Goal: Task Accomplishment & Management: Manage account settings

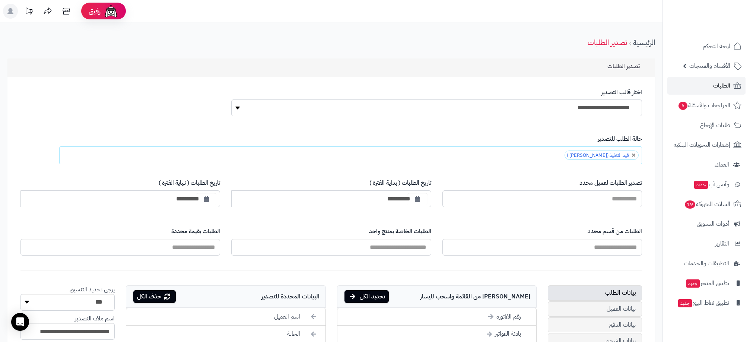
scroll to position [56, 0]
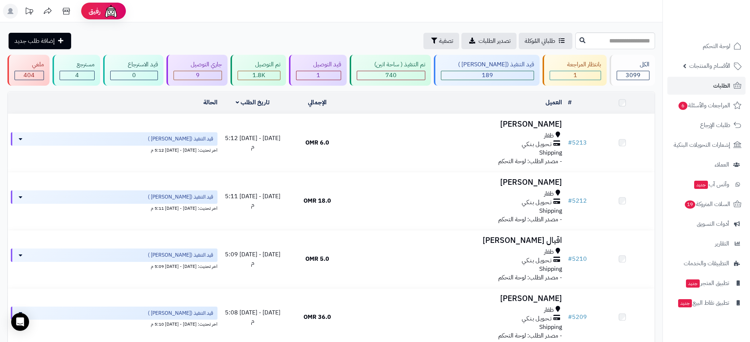
scroll to position [5678, 0]
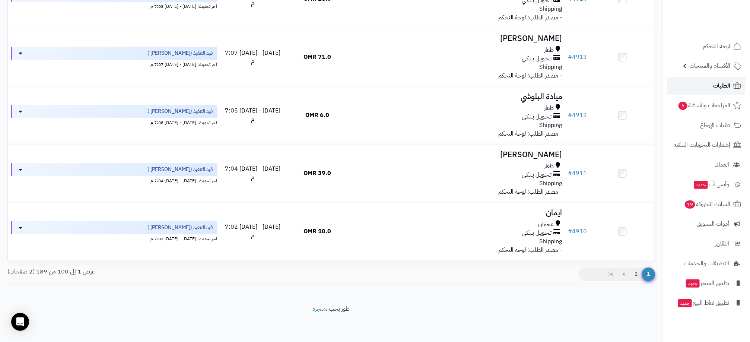
click at [697, 84] on link "الطلبات" at bounding box center [706, 86] width 78 height 18
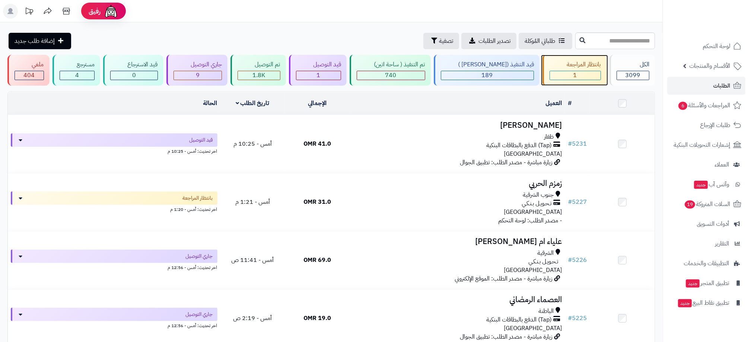
click at [574, 78] on div "1" at bounding box center [575, 75] width 51 height 9
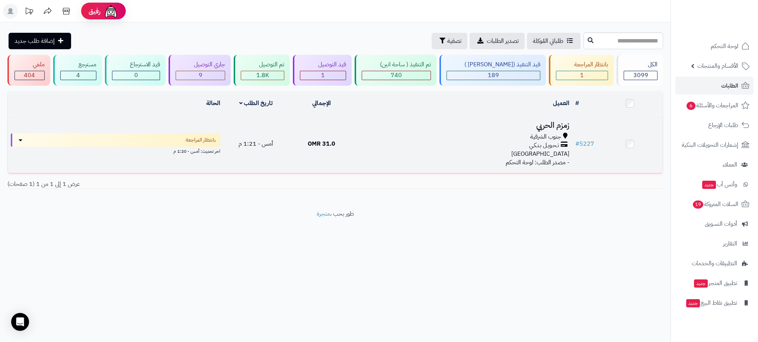
click at [467, 147] on div "تـحـويـل بـنـكـي" at bounding box center [463, 145] width 212 height 9
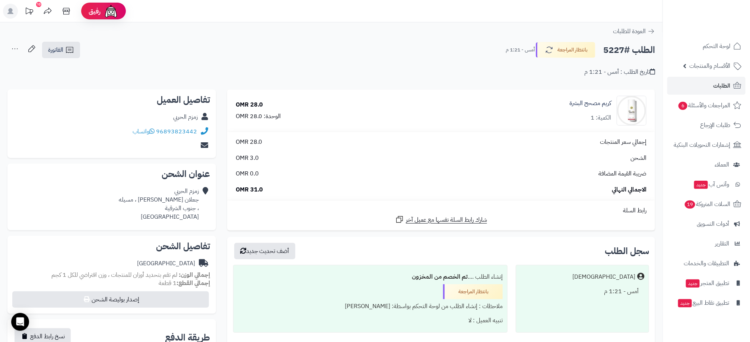
click at [612, 50] on h2 "الطلب #5227" at bounding box center [629, 49] width 52 height 15
click at [612, 49] on h2 "الطلب #5227" at bounding box center [629, 49] width 52 height 15
copy h2 "5227"
click at [122, 46] on div "الطلب #5227 بانتظار المراجعة أمس - 1:21 م الفاتورة طباعة الفاتورة إرسال الفاتور…" at bounding box center [330, 49] width 647 height 17
drag, startPoint x: 115, startPoint y: 130, endPoint x: 198, endPoint y: 136, distance: 82.9
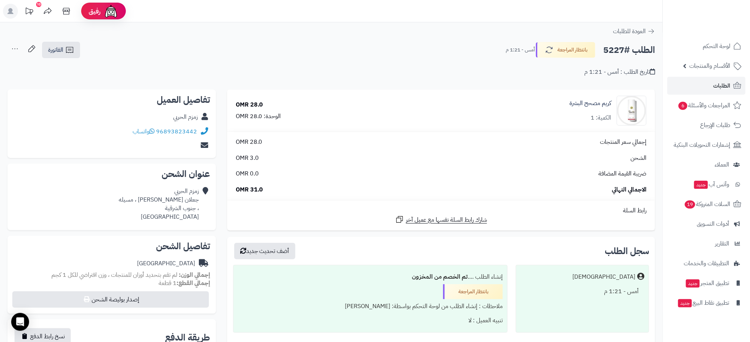
click at [198, 136] on div "96893823442 واتساب" at bounding box center [111, 131] width 197 height 15
copy div "96893823442 واتساب"
